Goal: Transaction & Acquisition: Subscribe to service/newsletter

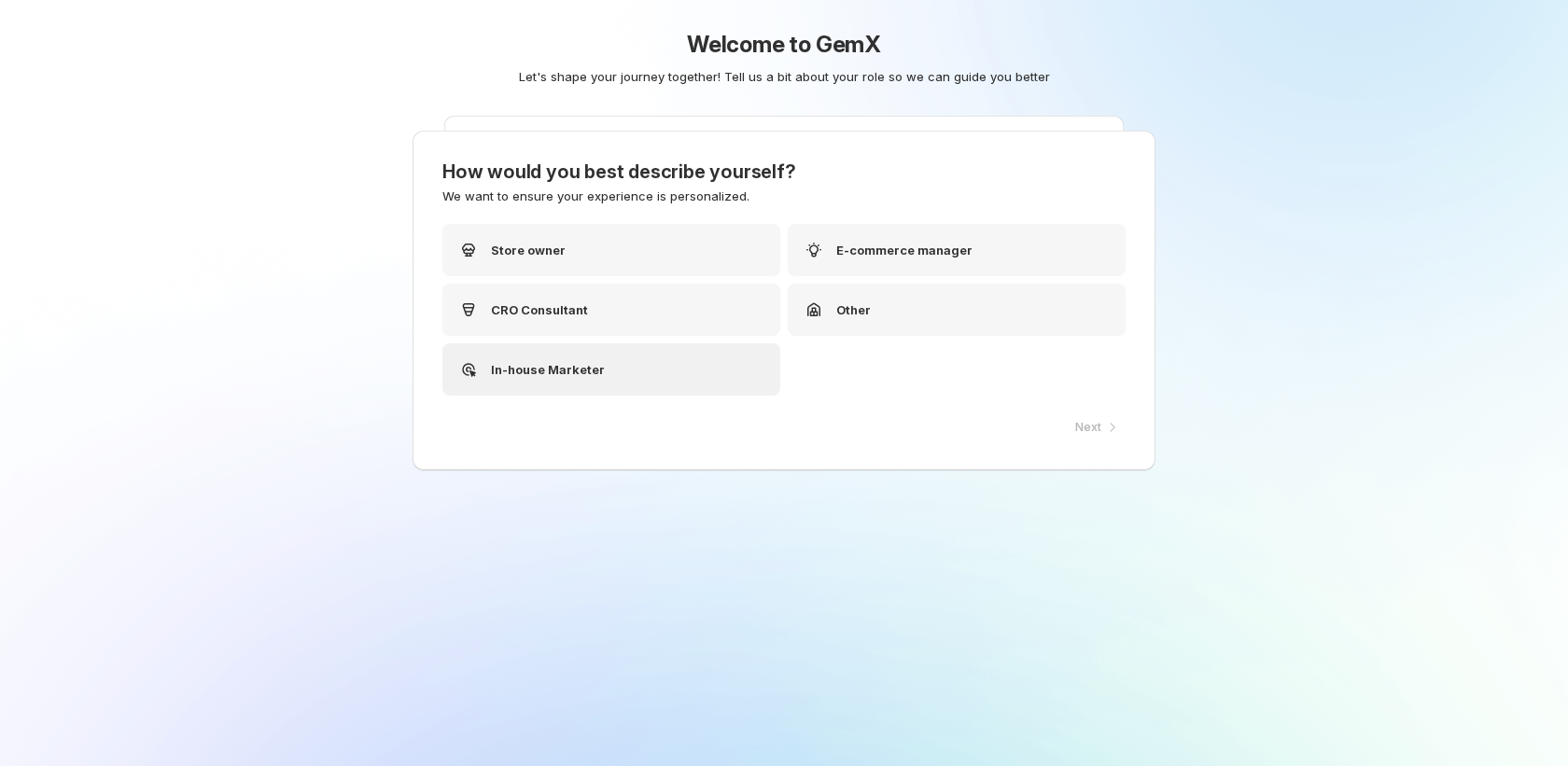
click at [610, 374] on div "In-house Marketer" at bounding box center [612, 369] width 338 height 52
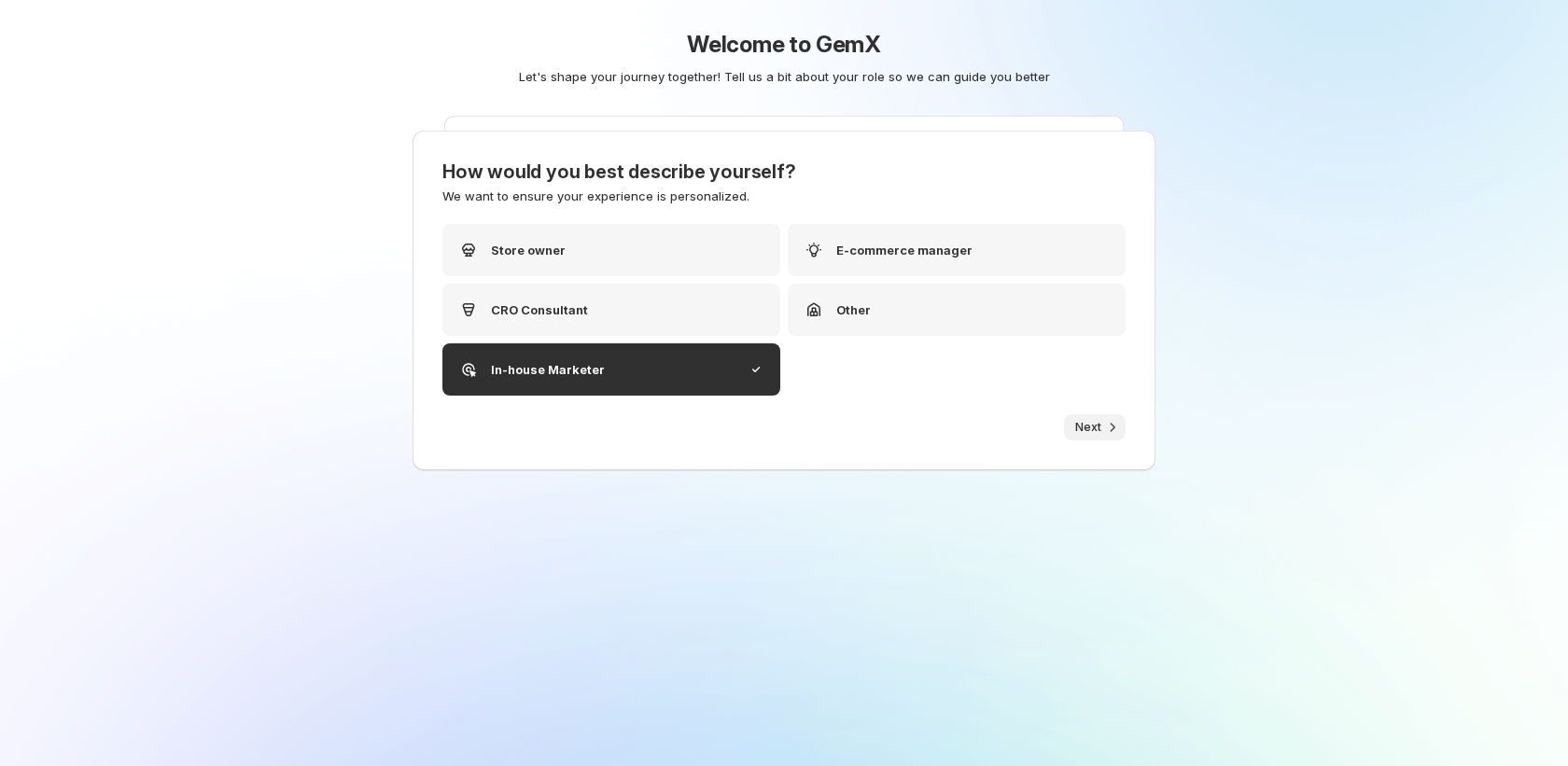
click at [1106, 437] on button "Next" at bounding box center [1095, 427] width 62 height 26
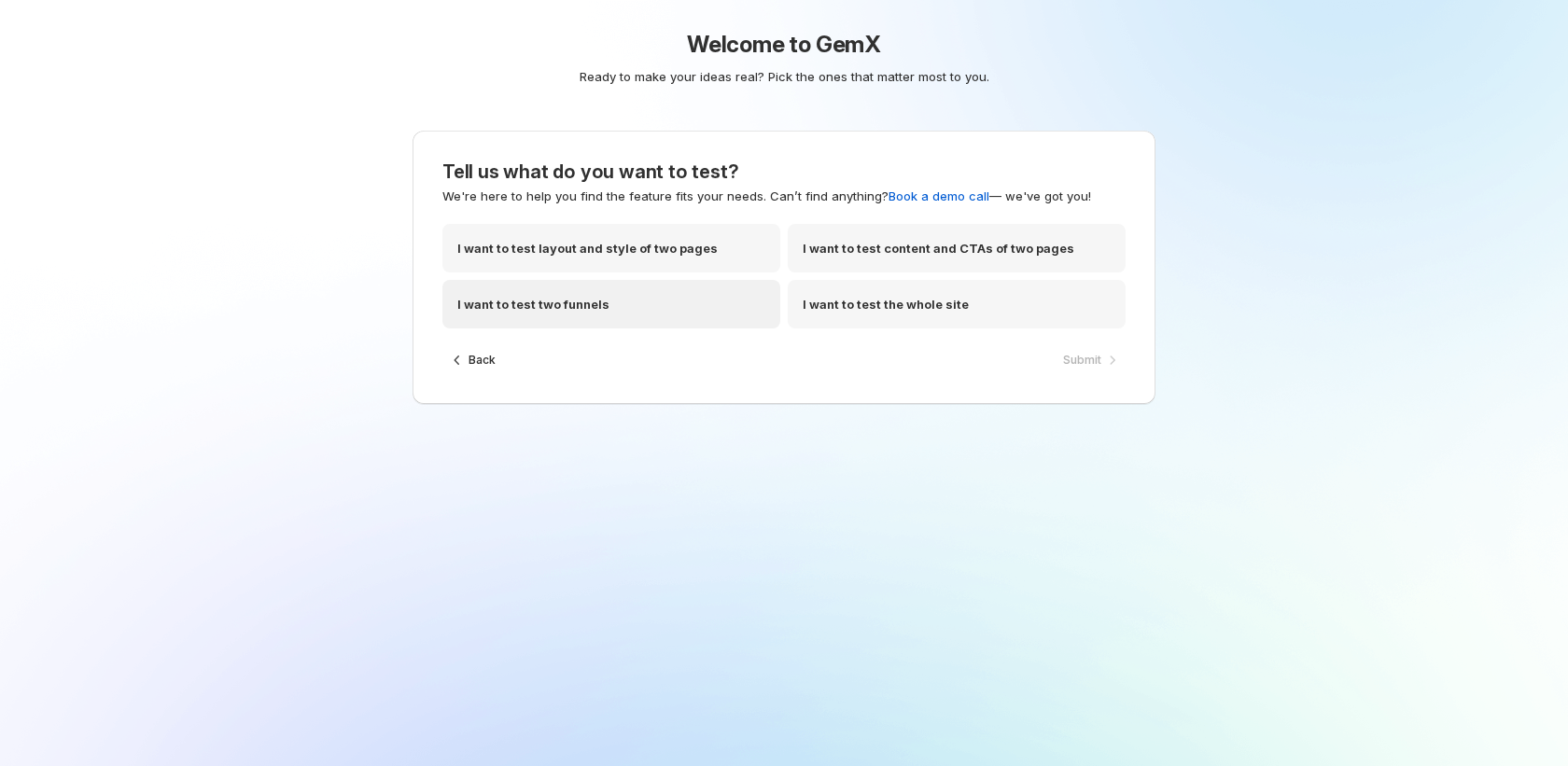
click at [734, 312] on div "I want to test two funnels" at bounding box center [612, 304] width 338 height 48
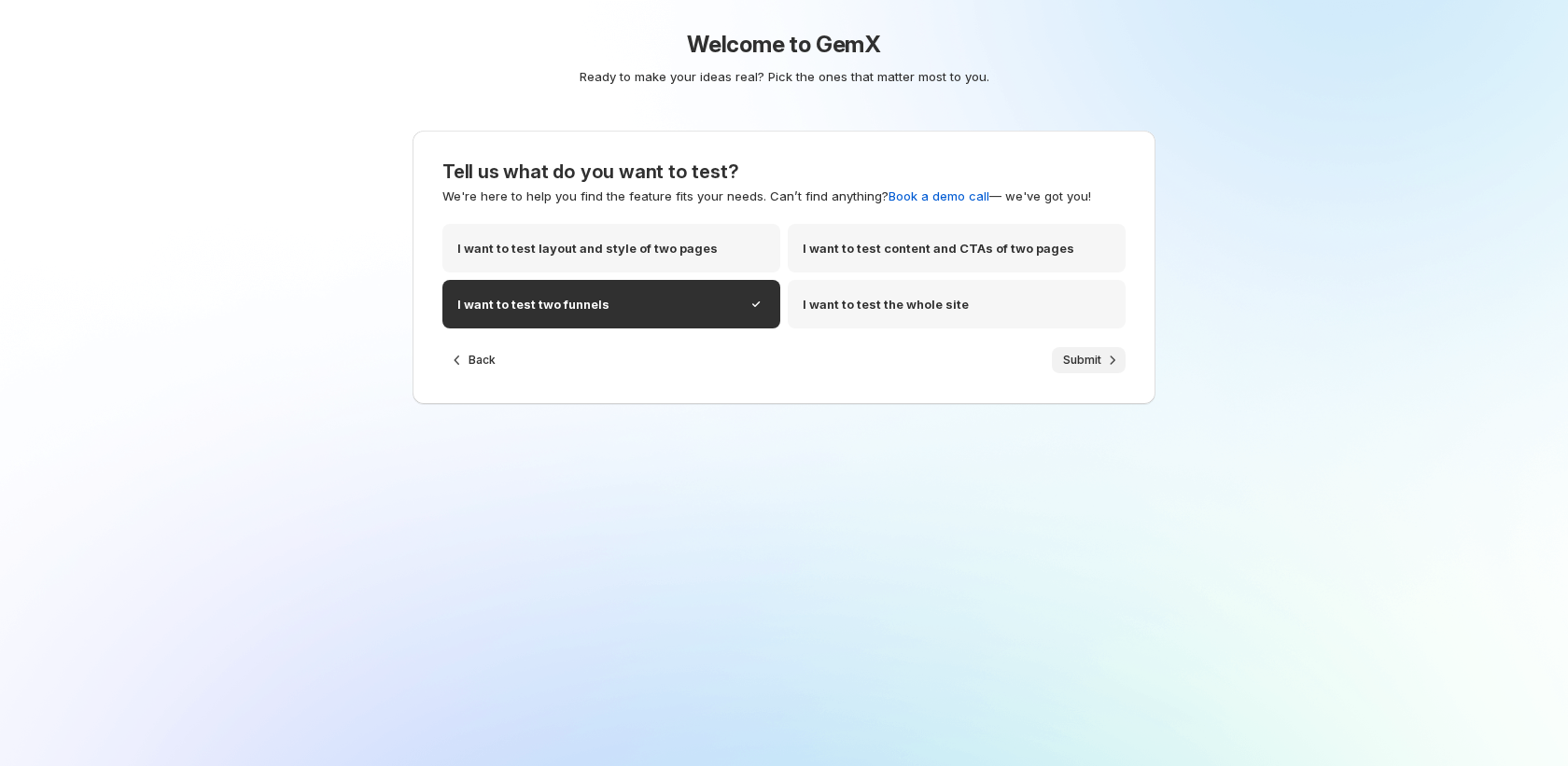
click at [1080, 369] on button "Submit" at bounding box center [1088, 360] width 73 height 26
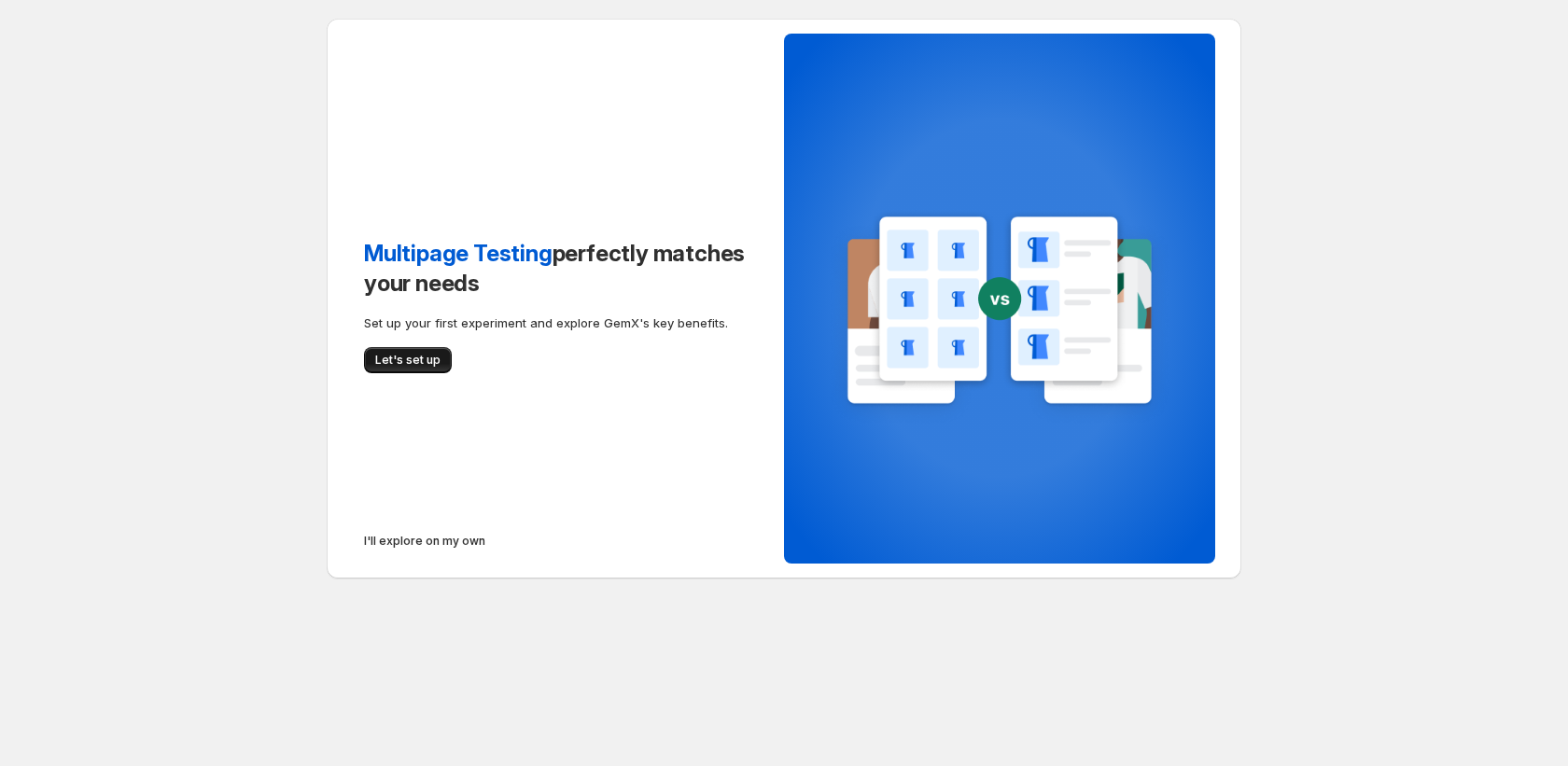
click at [410, 358] on span "Let's set up" at bounding box center [408, 360] width 66 height 14
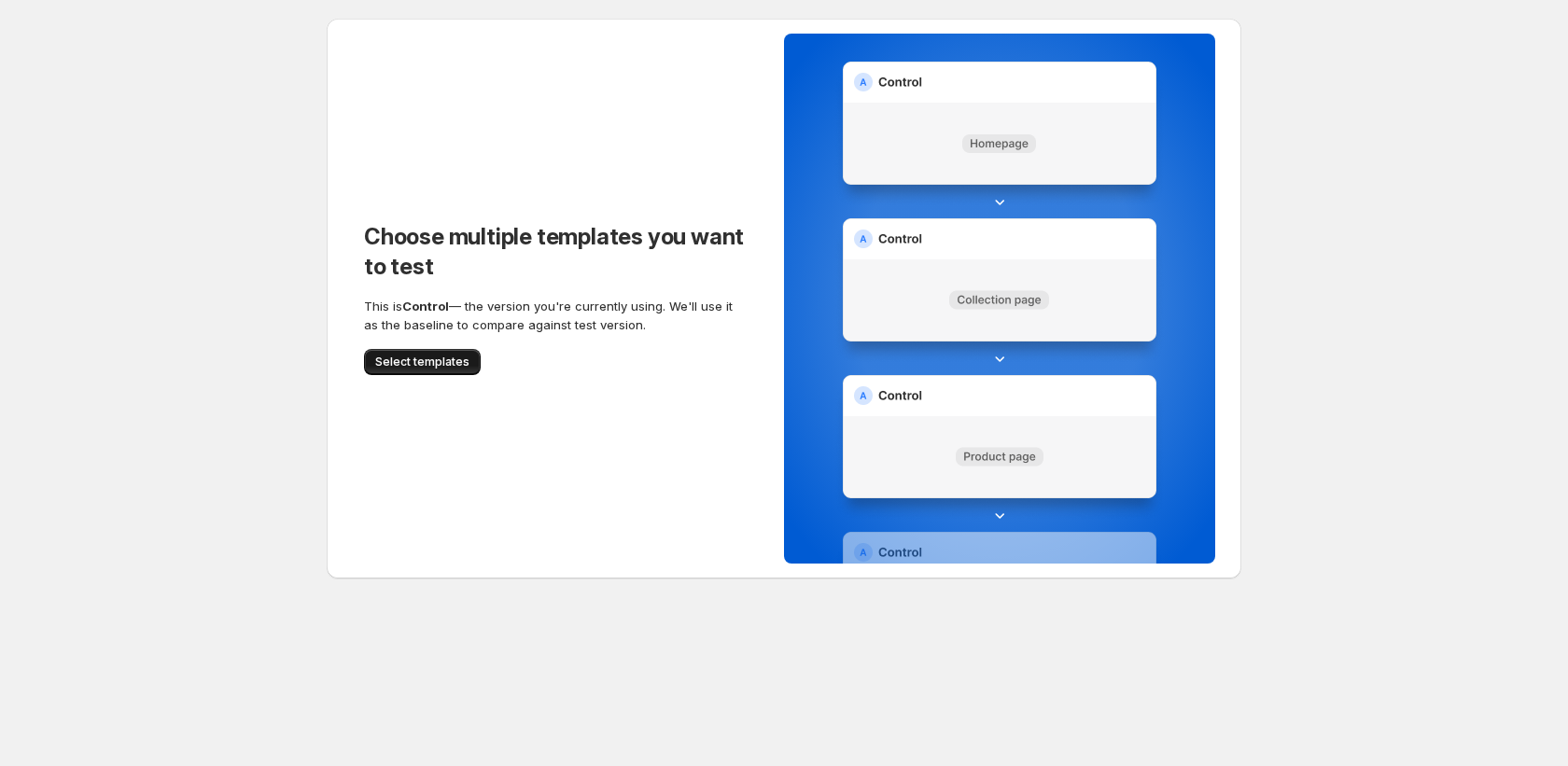
click at [420, 370] on button "Select templates" at bounding box center [422, 362] width 117 height 26
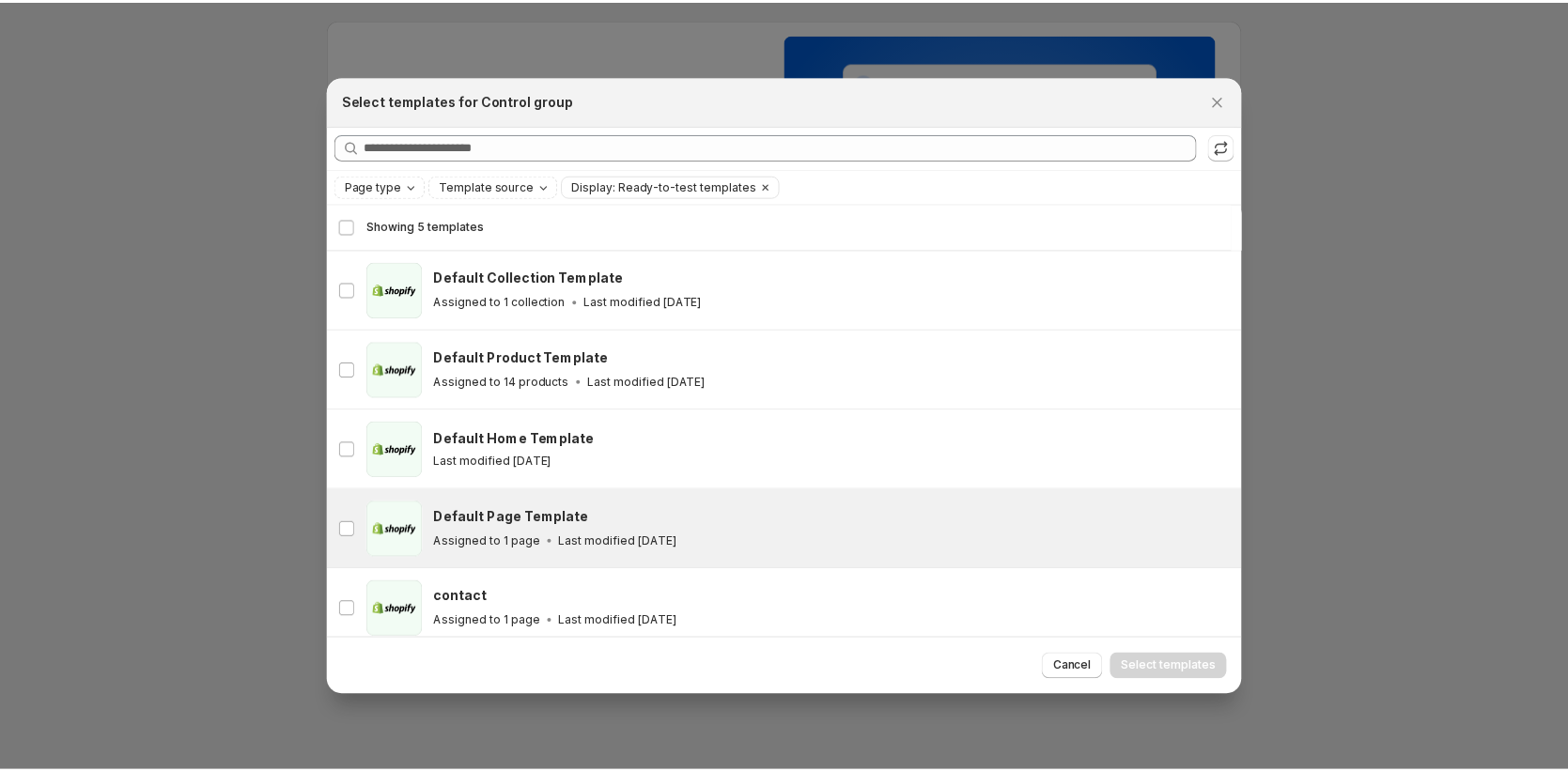
scroll to position [11, 0]
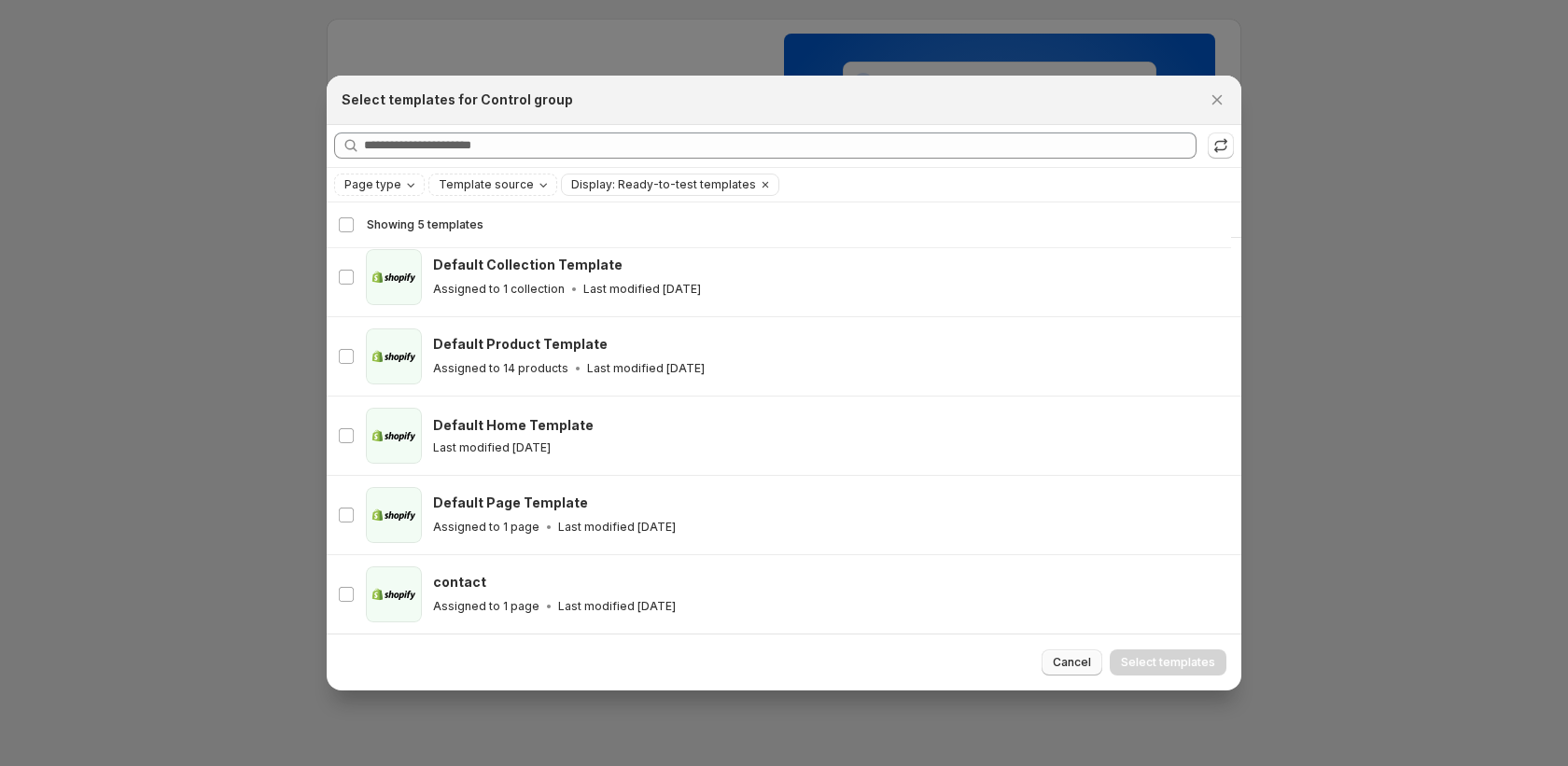
click at [1084, 664] on span "Cancel" at bounding box center [1072, 662] width 39 height 14
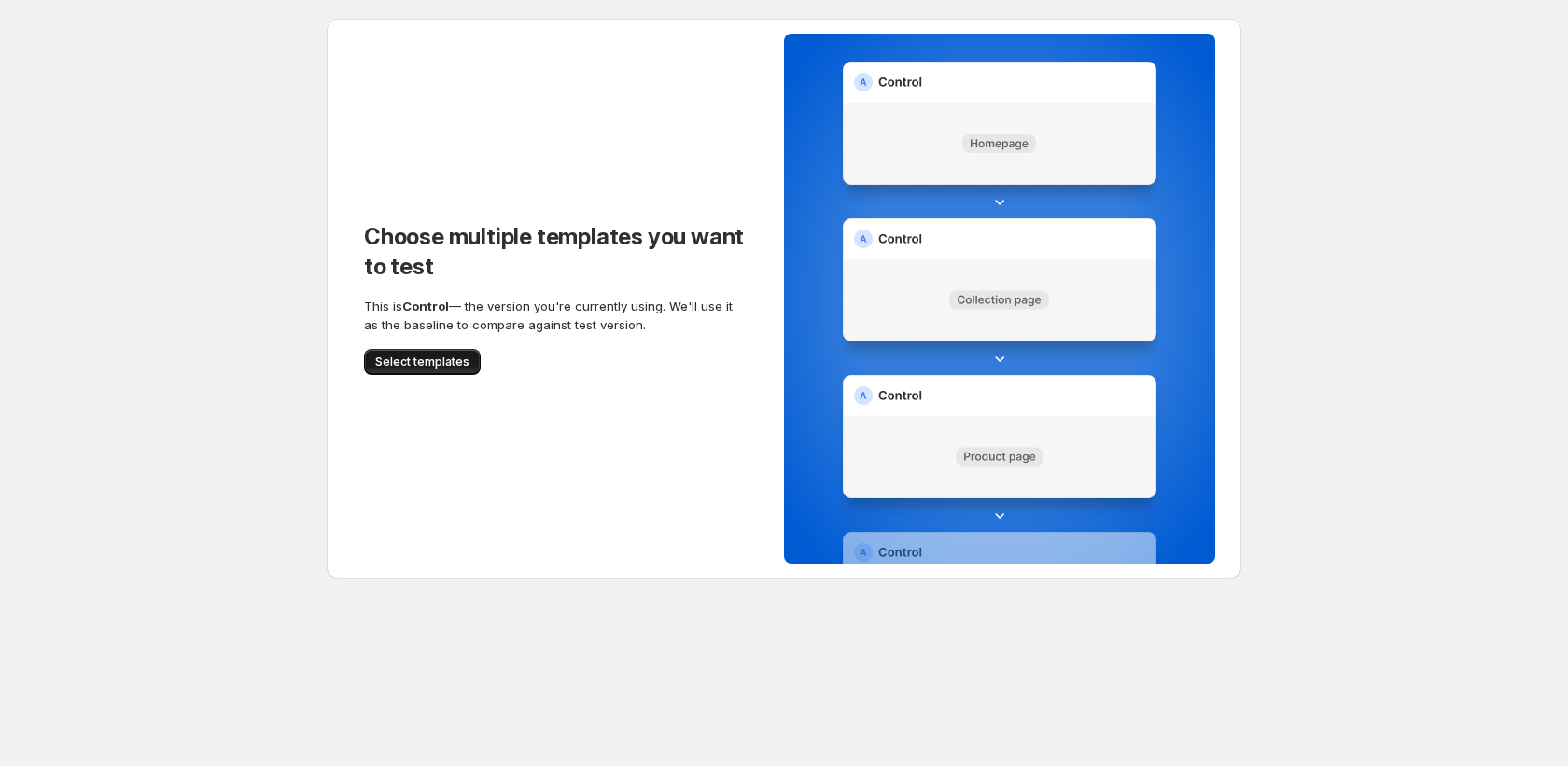
click at [391, 364] on span "Select templates" at bounding box center [423, 362] width 95 height 14
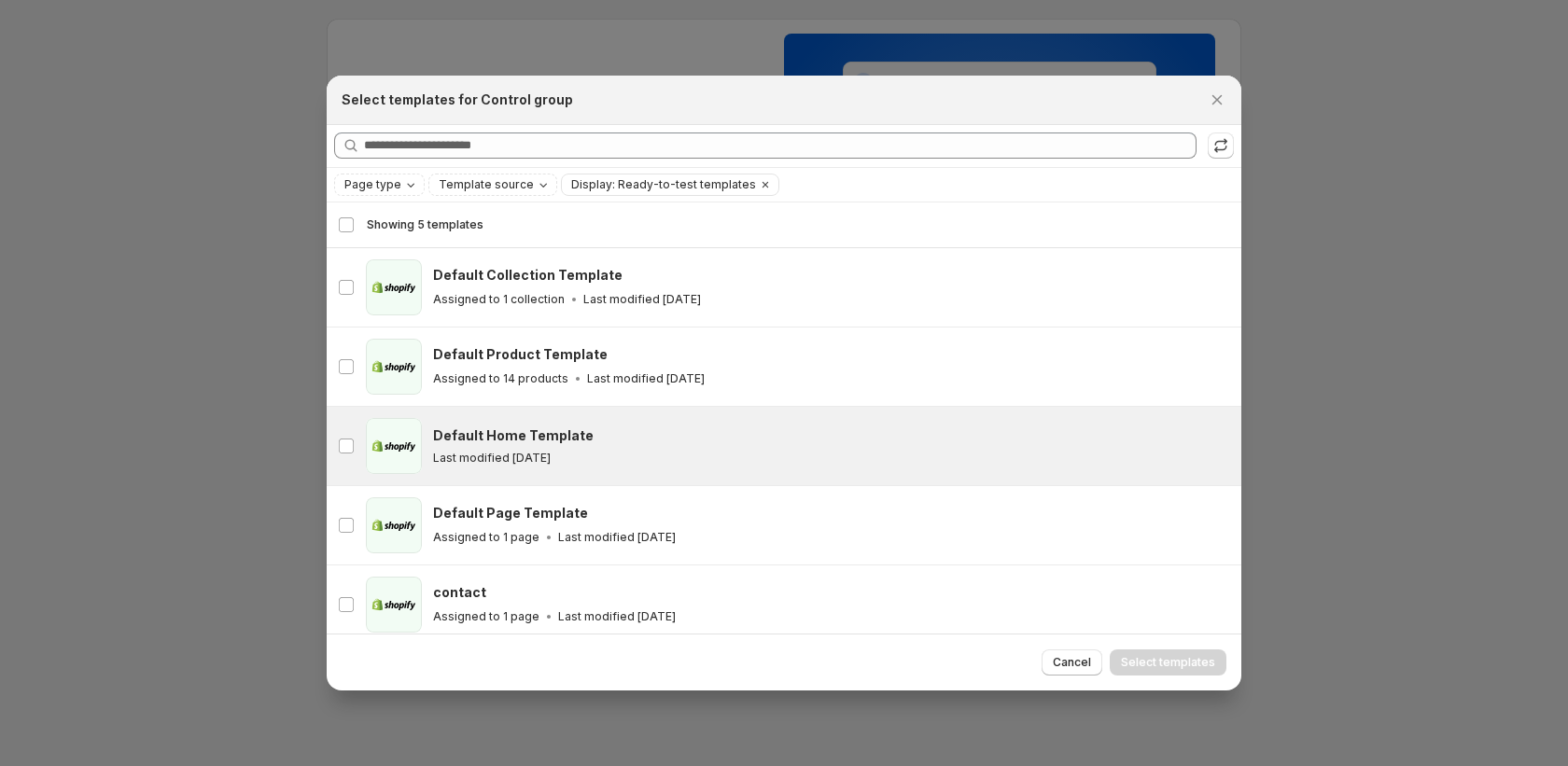
click at [586, 426] on div "Default Home Template" at bounding box center [829, 435] width 791 height 18
click at [1162, 663] on span "Select templates" at bounding box center [1169, 662] width 95 height 14
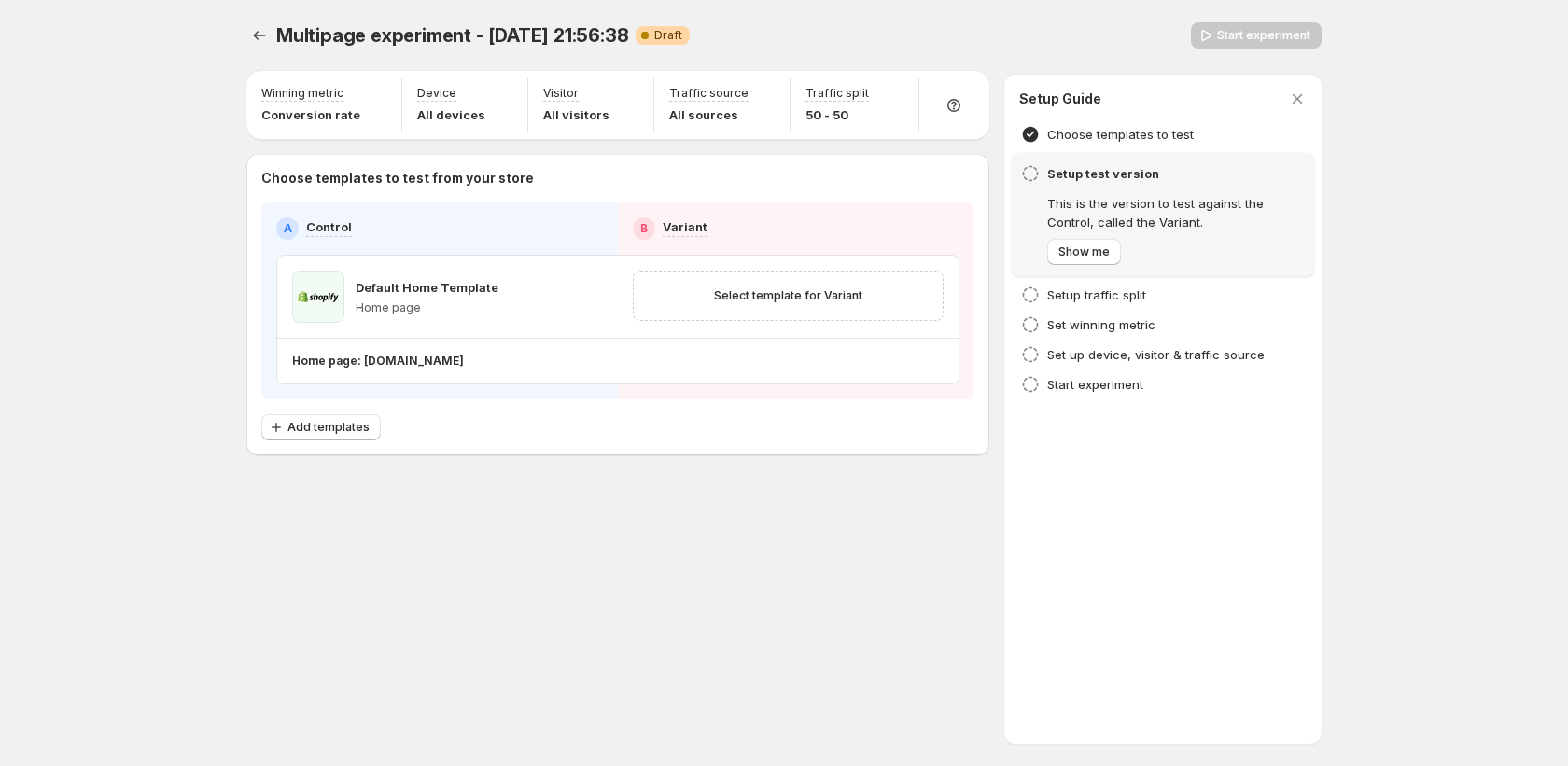
click at [244, 31] on div "Multipage experiment - Sep 22, 21:56:38. This page is ready Multipage experimen…" at bounding box center [784, 278] width 1120 height 557
click at [267, 36] on icon "Experiments" at bounding box center [259, 35] width 18 height 18
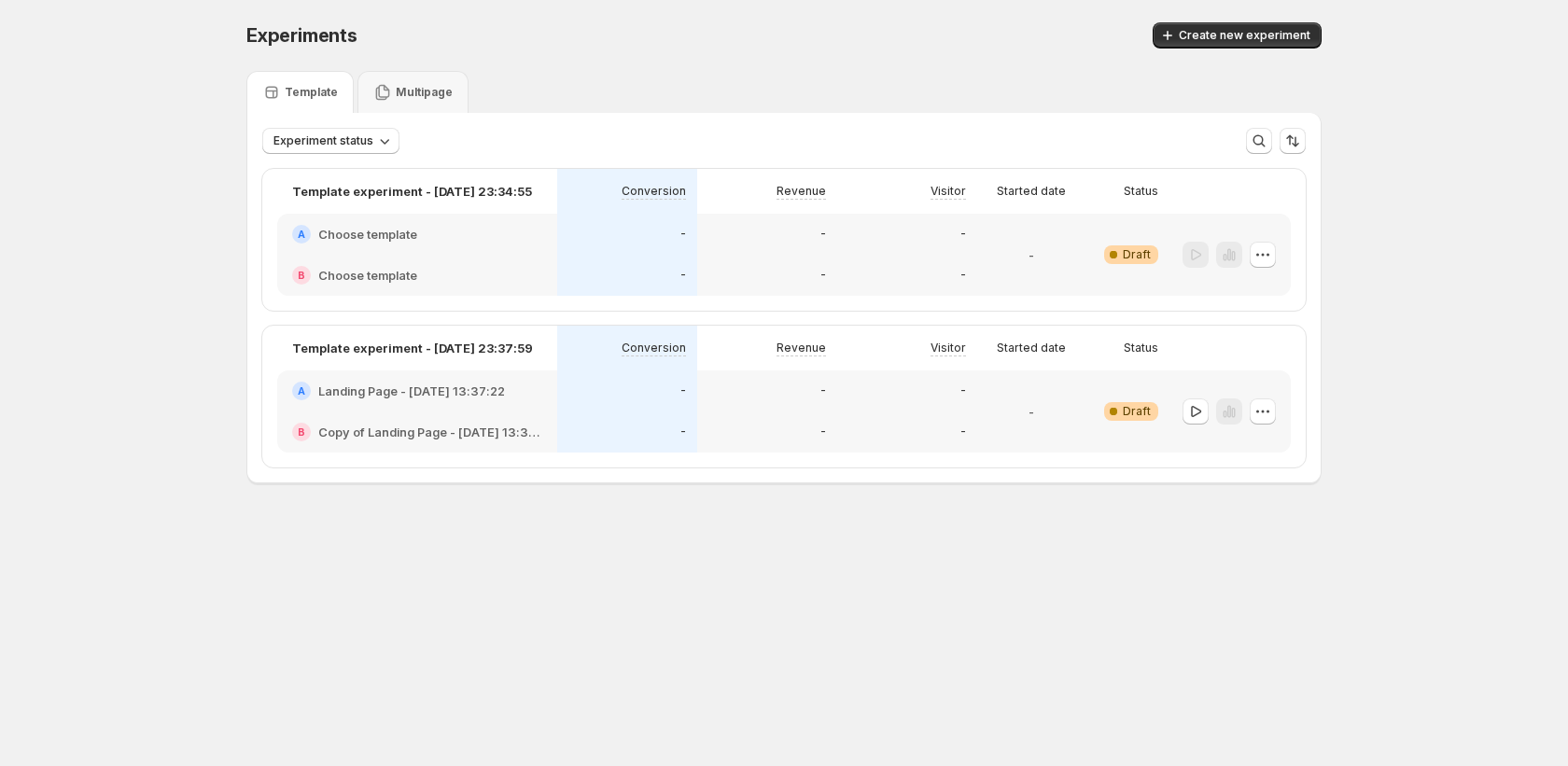
click at [374, 240] on h2 "Choose template" at bounding box center [368, 233] width 99 height 18
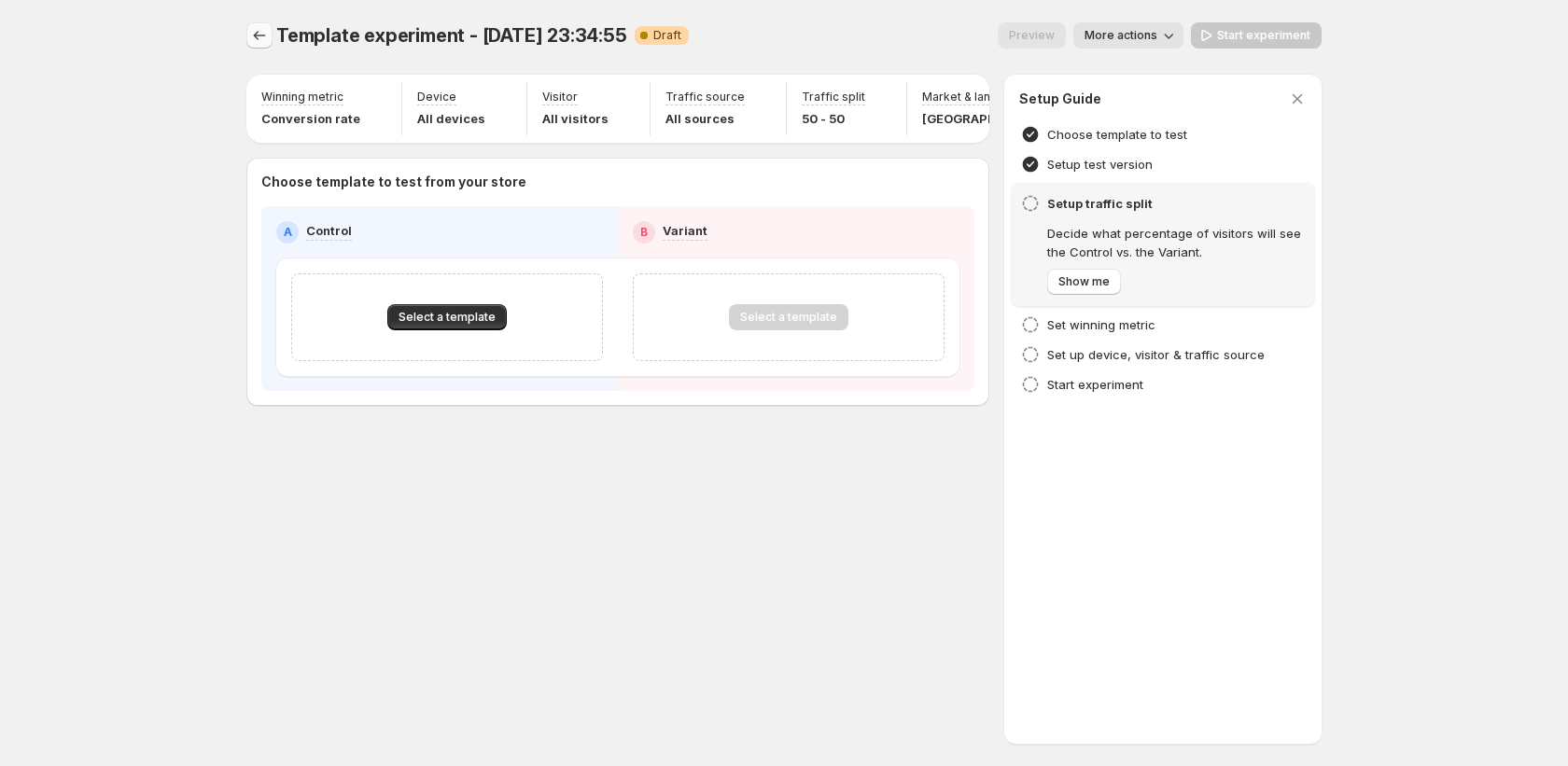
click at [261, 45] on button "Experiments" at bounding box center [259, 35] width 26 height 26
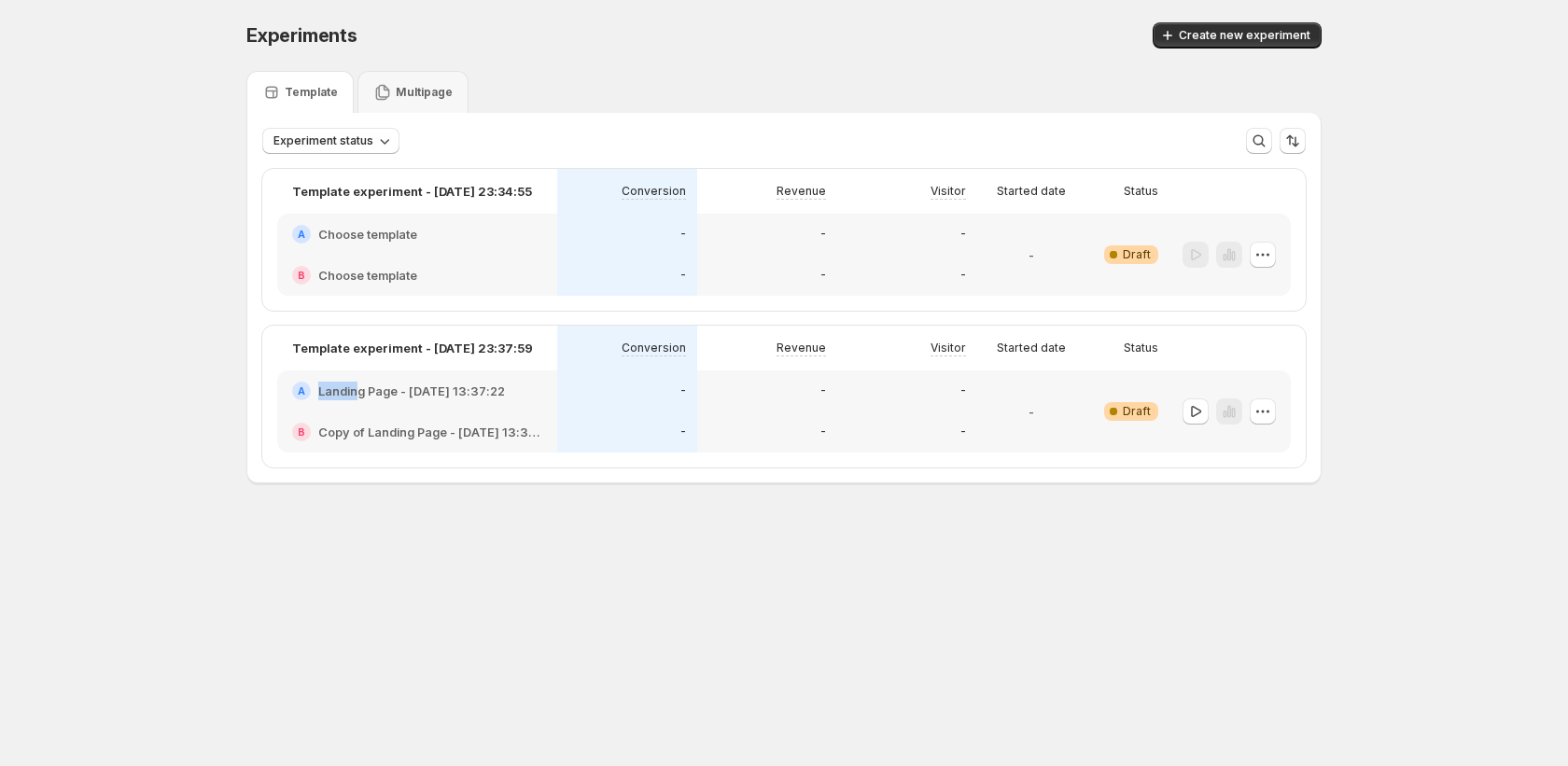
click at [355, 384] on div "A Landing Page - Sep 11, 13:37:22" at bounding box center [417, 391] width 280 height 41
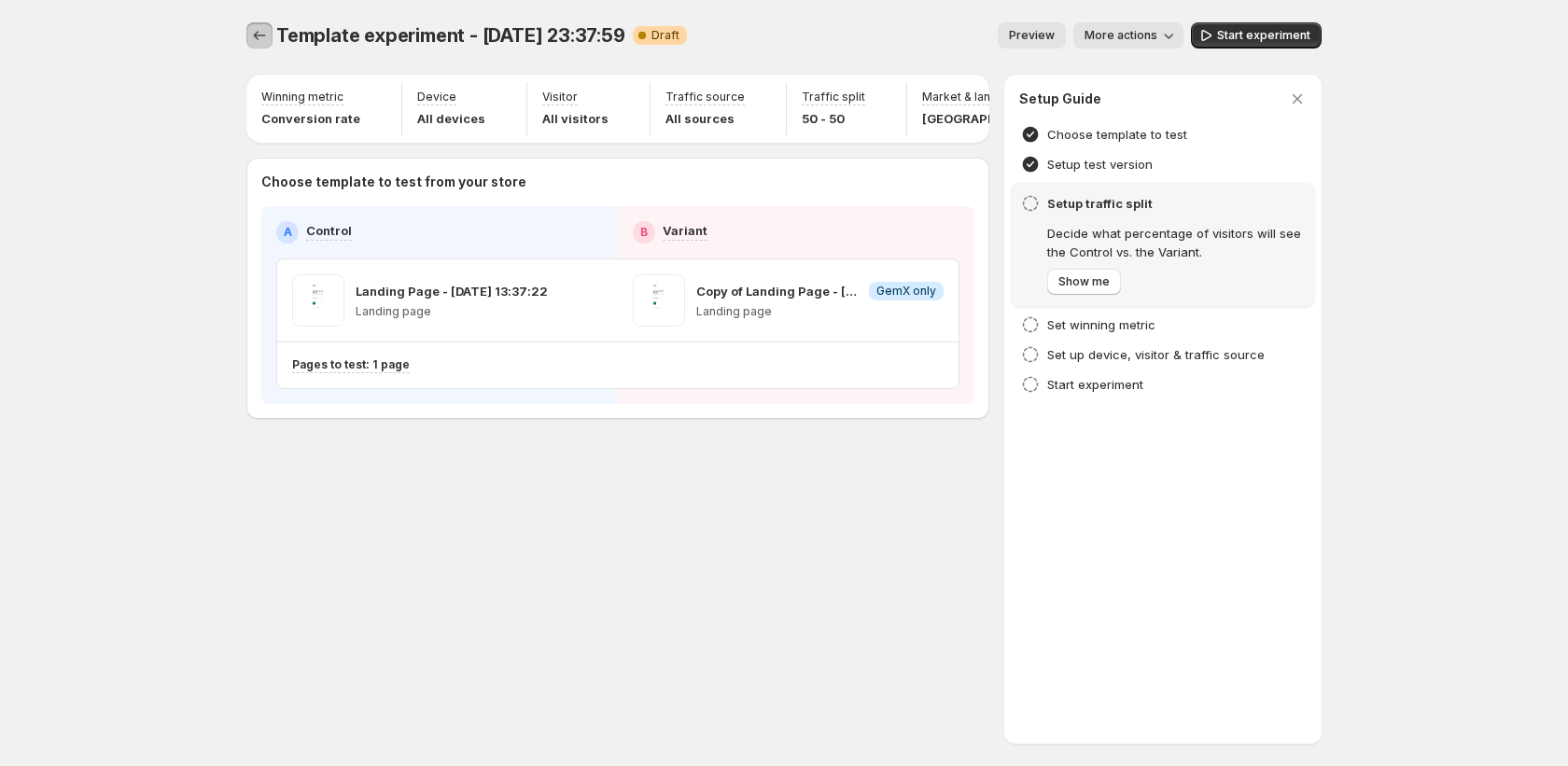
click at [254, 38] on icon "Experiments" at bounding box center [259, 35] width 18 height 18
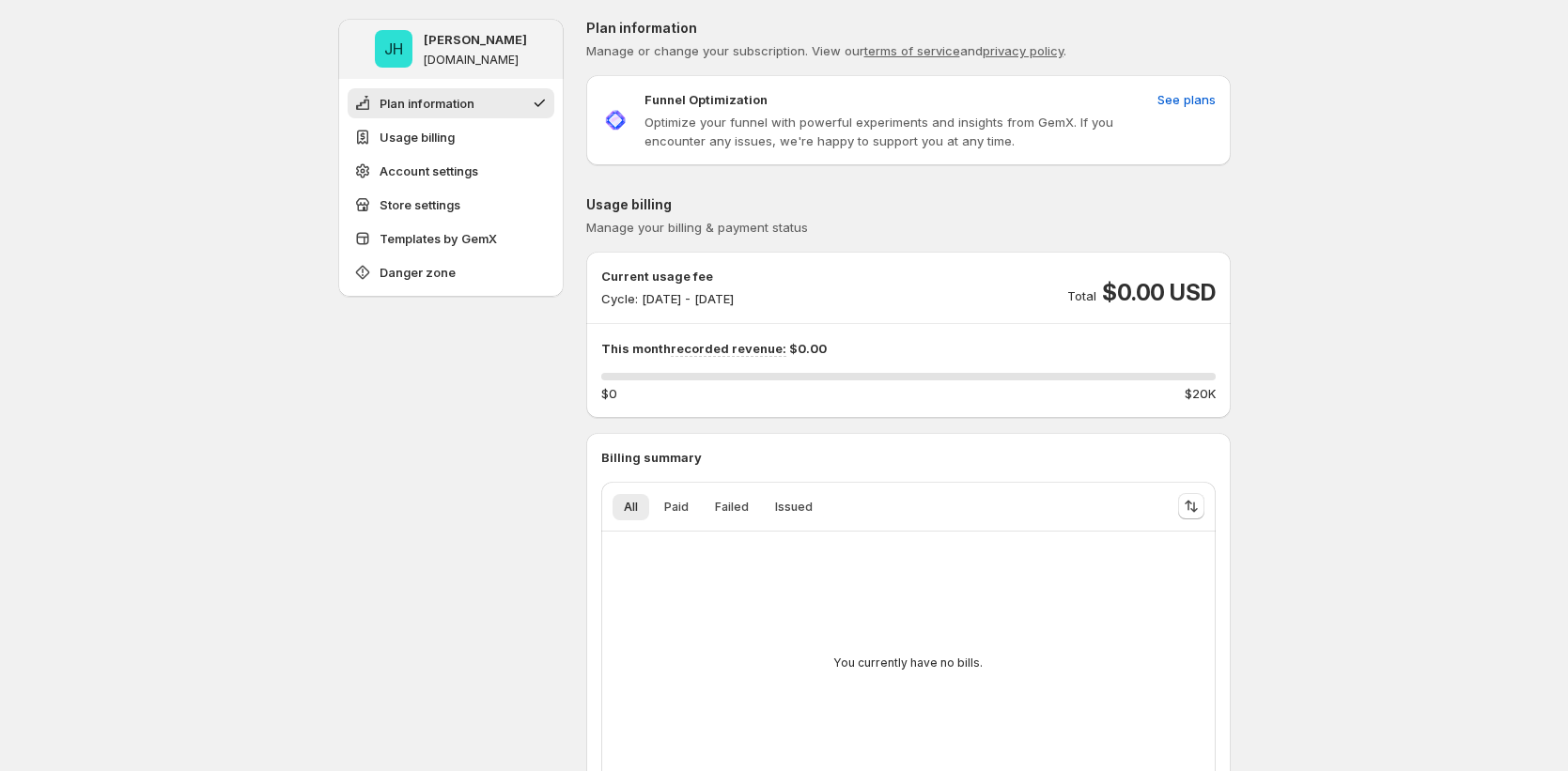
drag, startPoint x: 720, startPoint y: 295, endPoint x: 781, endPoint y: 299, distance: 61.1
click at [734, 299] on p "Cycle: Sep 25, 2025 - Sep 30, 2025" at bounding box center [667, 298] width 132 height 18
click at [884, 305] on div "Current usage fee Cycle: Sep 25, 2025 - Sep 30, 2025 Total $0.00 USD" at bounding box center [908, 287] width 615 height 42
click at [1197, 100] on span "See plans" at bounding box center [1186, 99] width 58 height 18
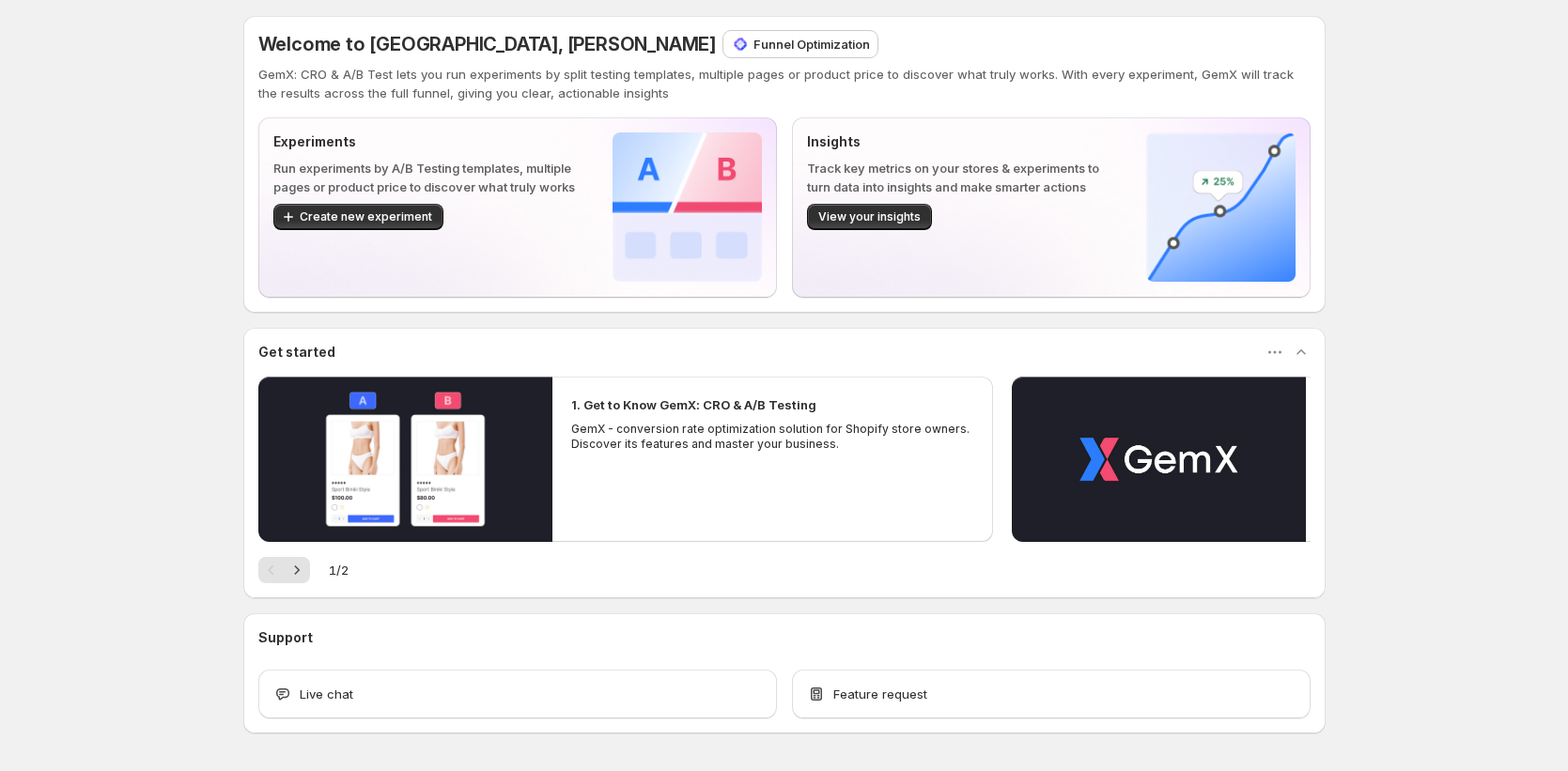
scroll to position [67, 0]
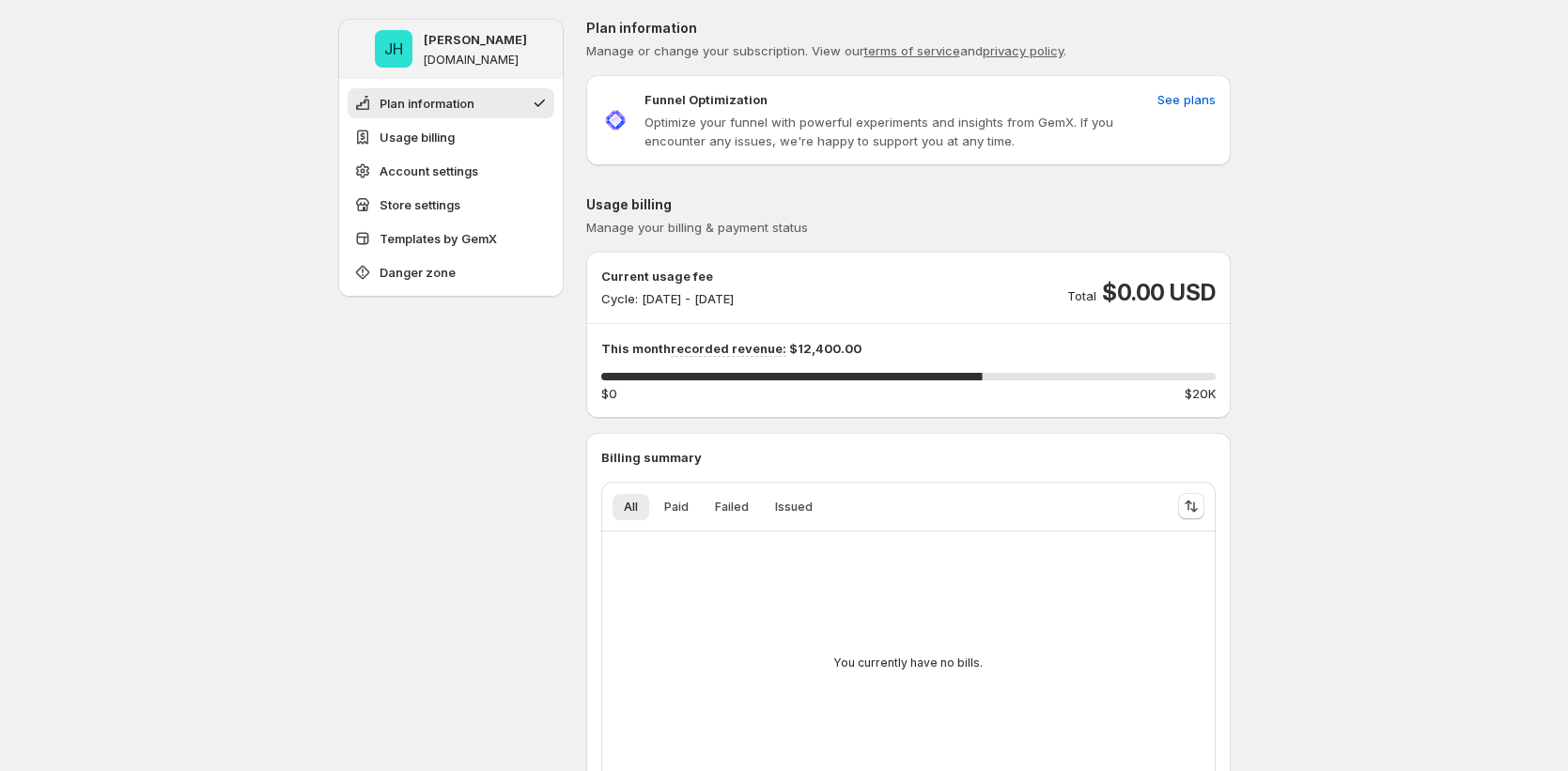
scroll to position [1403, 0]
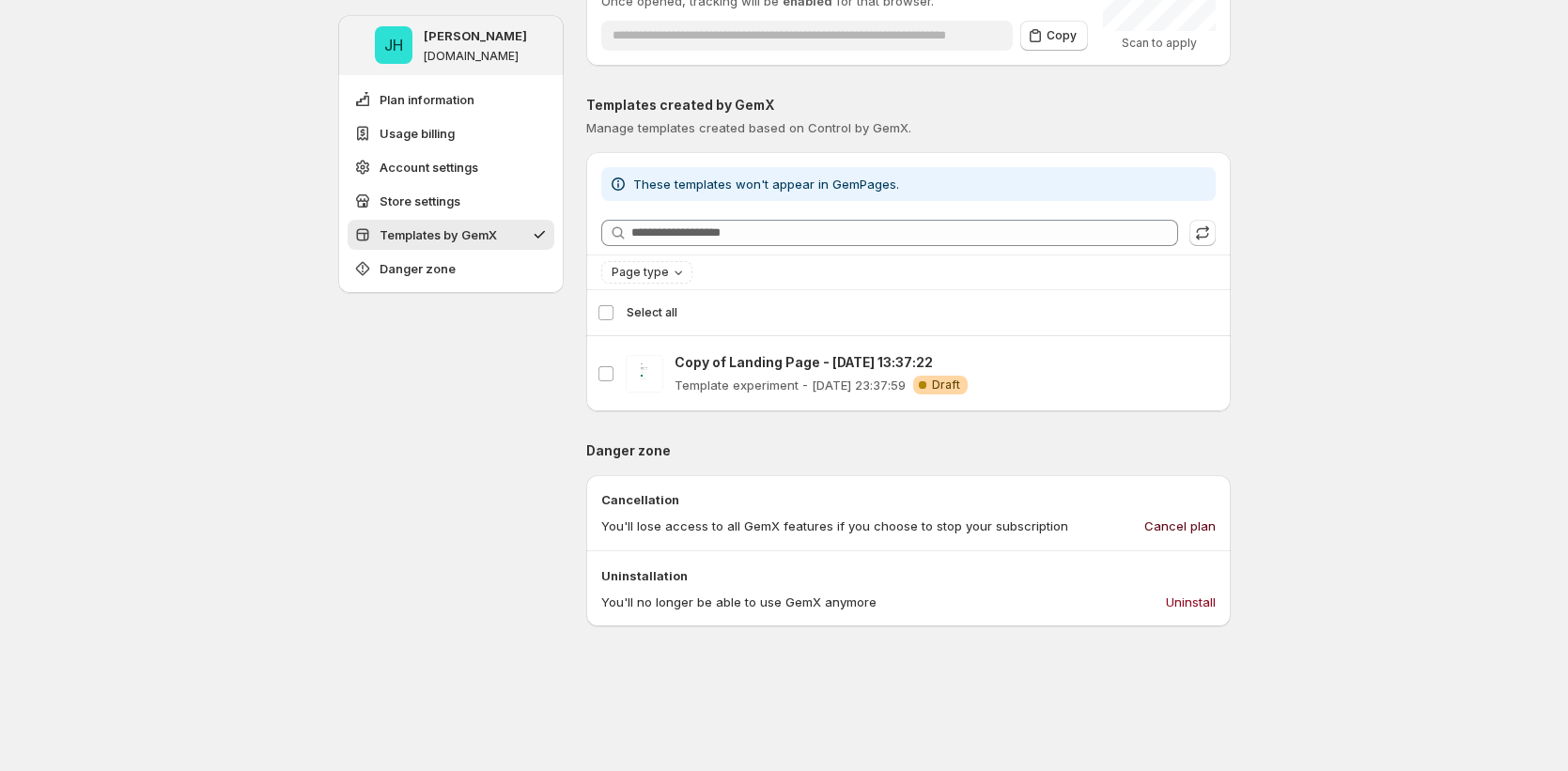
click at [1184, 534] on button "Cancel plan" at bounding box center [1180, 525] width 94 height 30
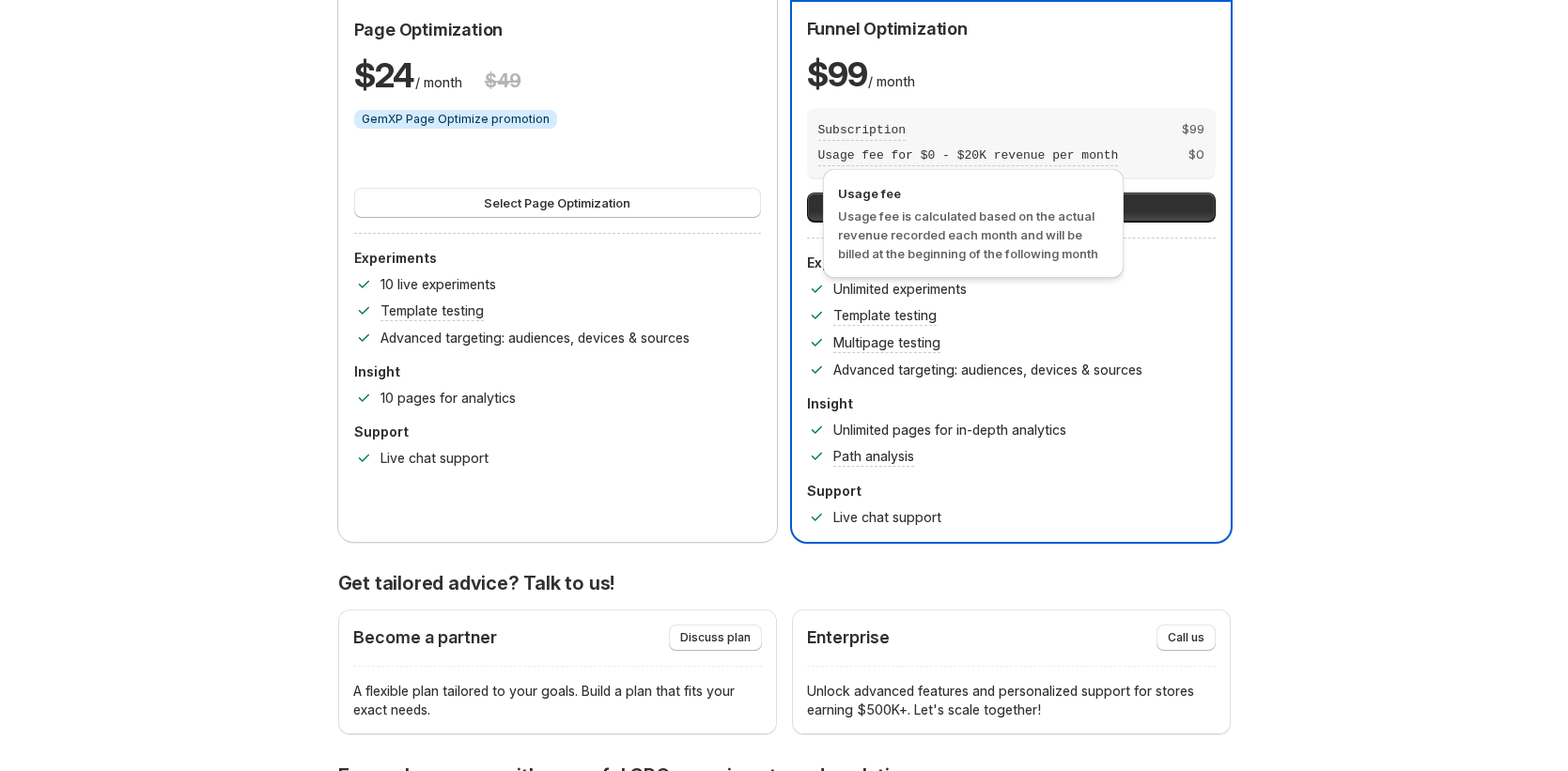
scroll to position [335, 0]
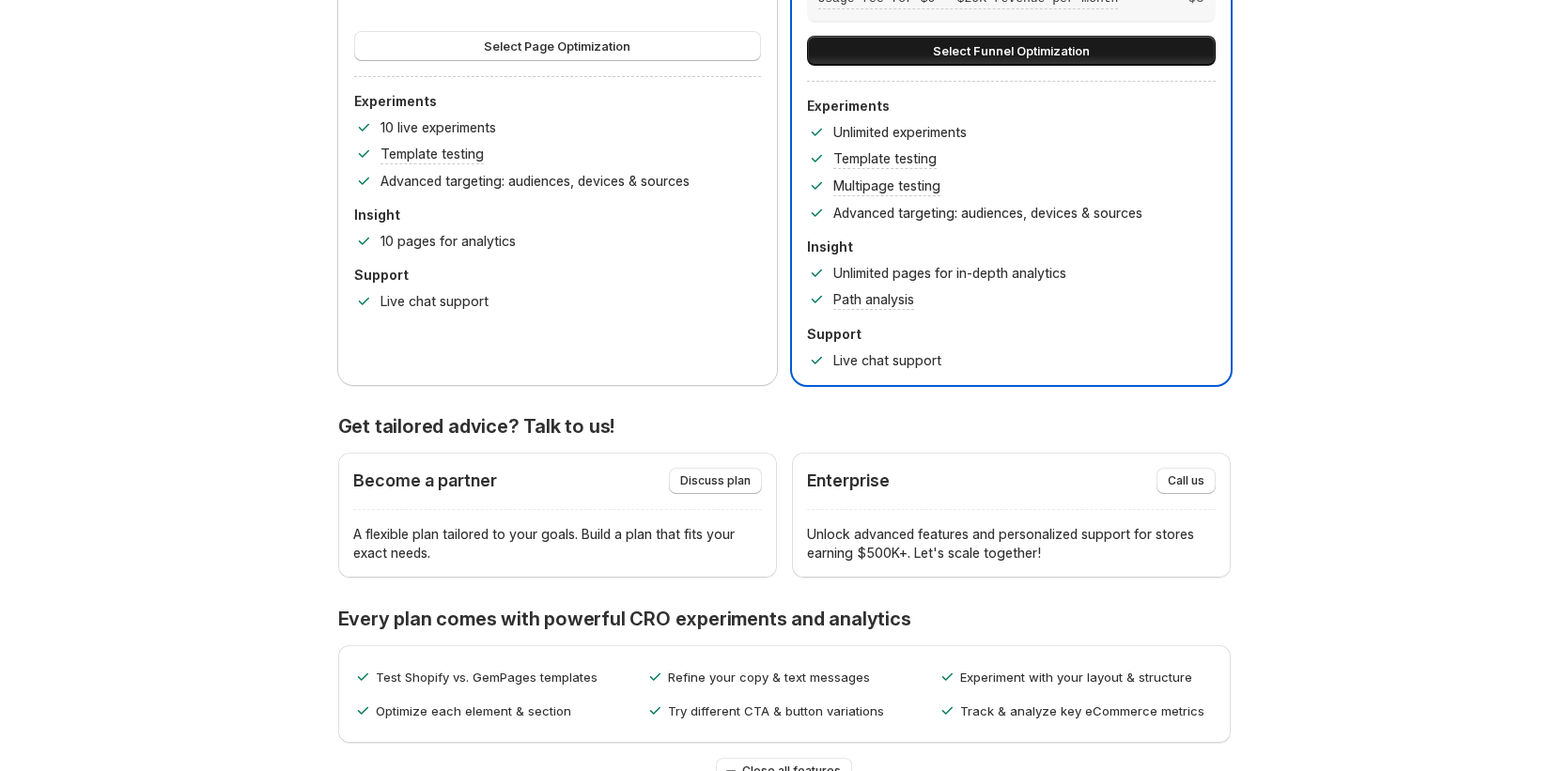
click at [1057, 56] on span "Select Funnel Optimization" at bounding box center [1012, 50] width 157 height 18
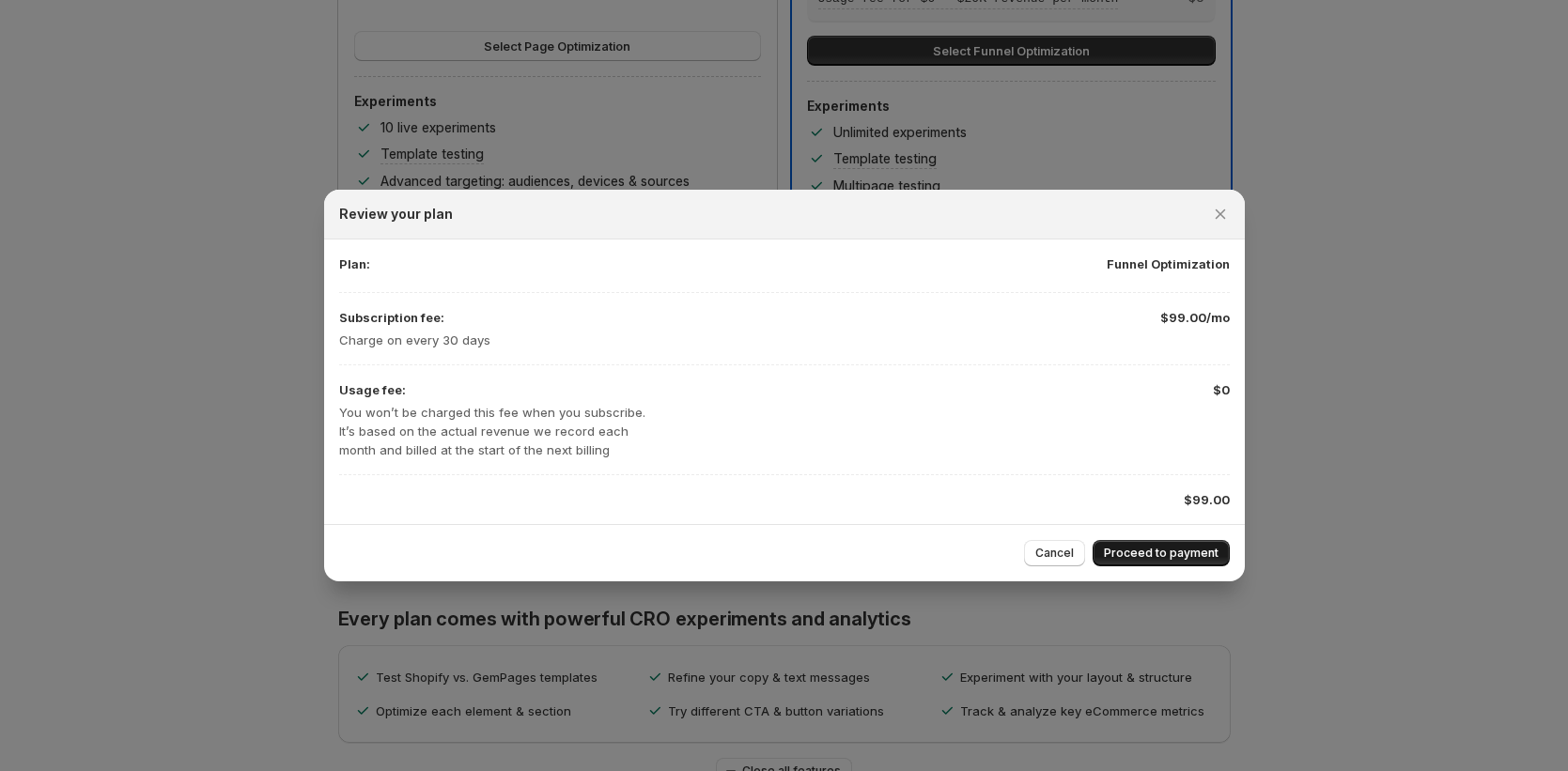
click at [1196, 552] on span "Proceed to payment" at bounding box center [1161, 553] width 115 height 15
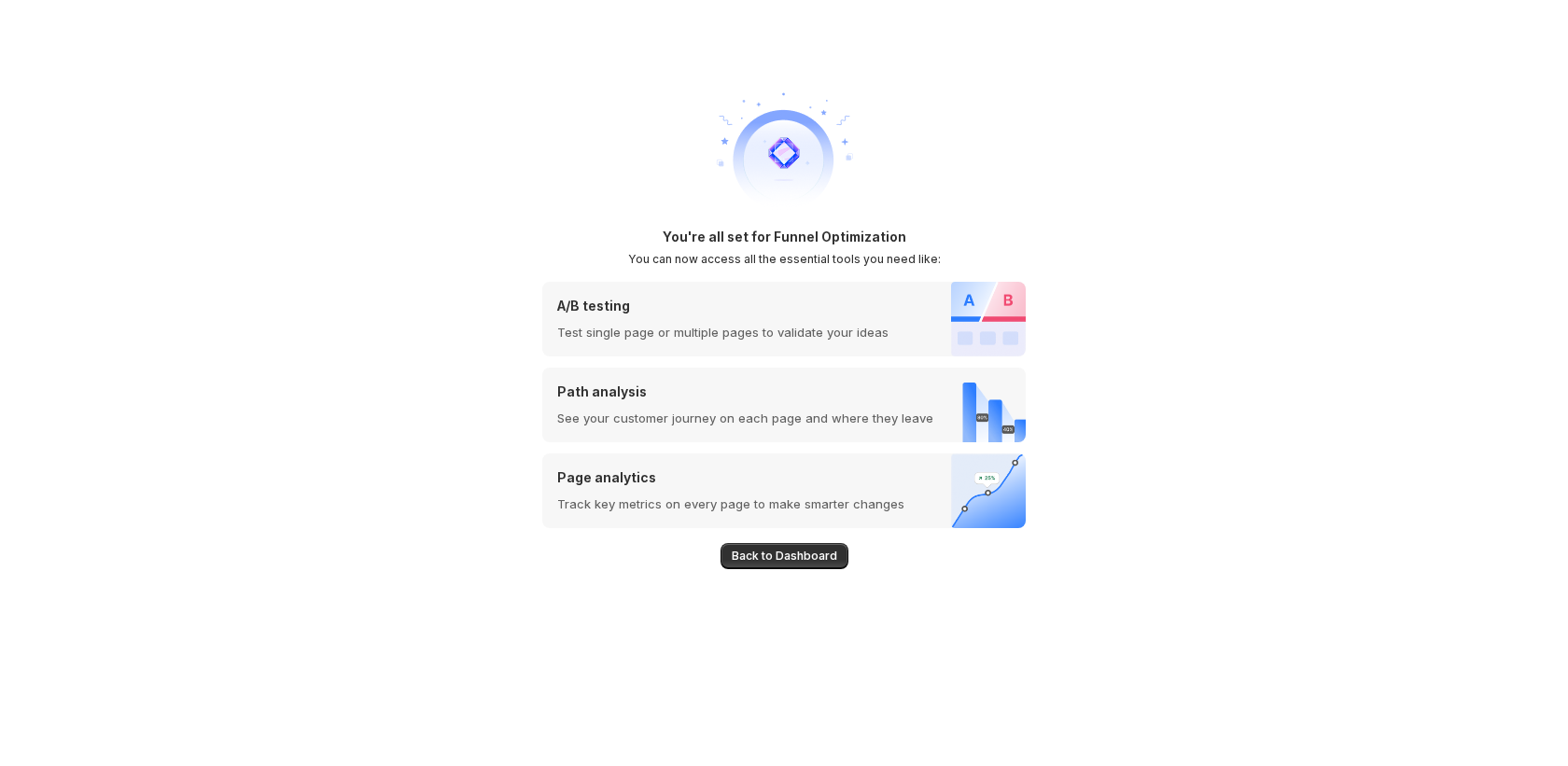
click at [768, 558] on span "Back to Dashboard" at bounding box center [784, 556] width 105 height 14
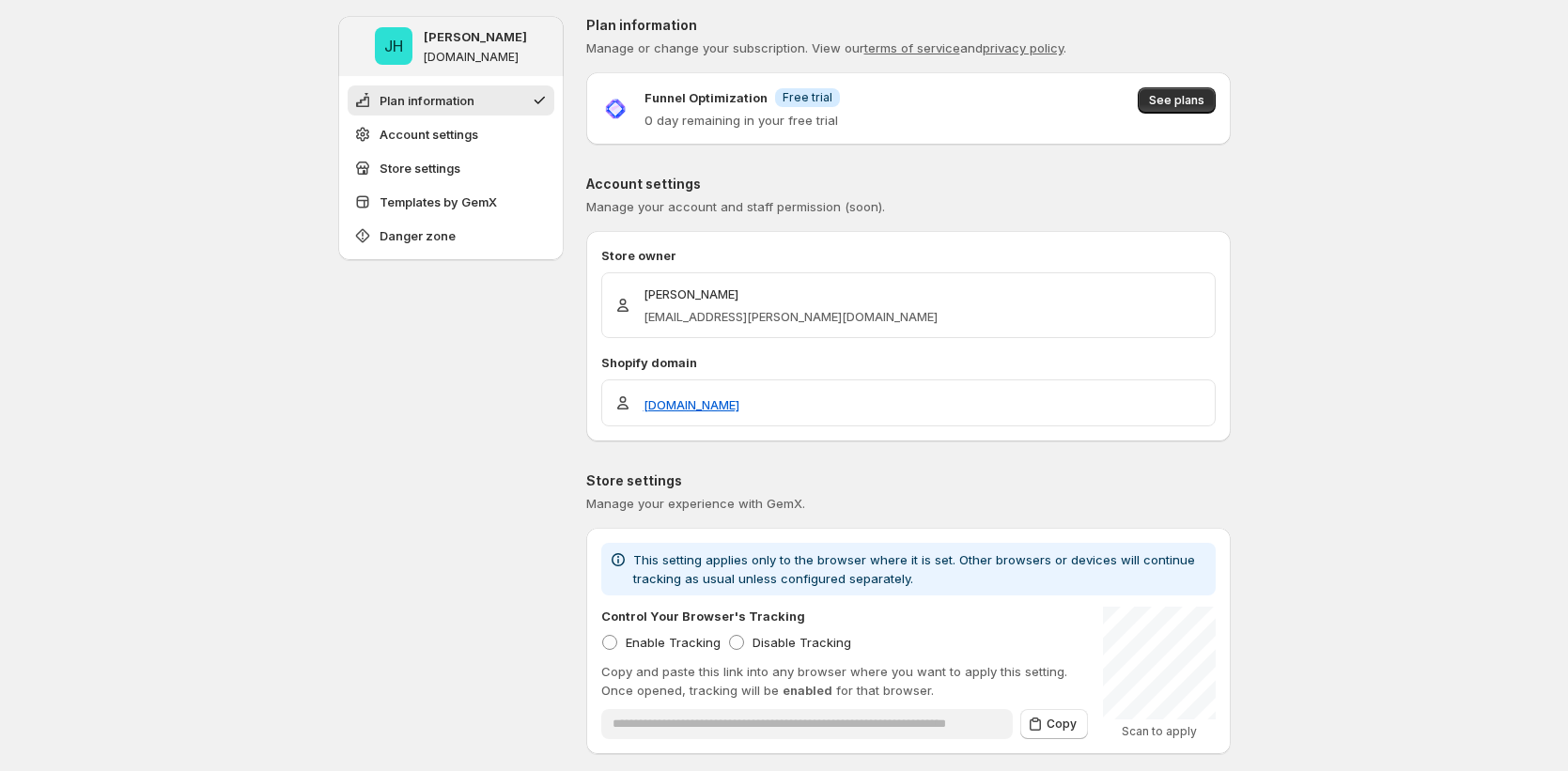
scroll to position [4, 0]
